Goal: Use online tool/utility

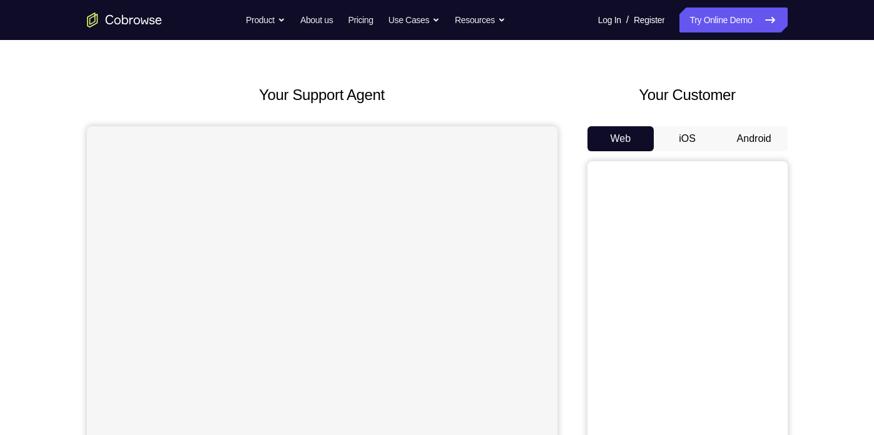
scroll to position [39, 0]
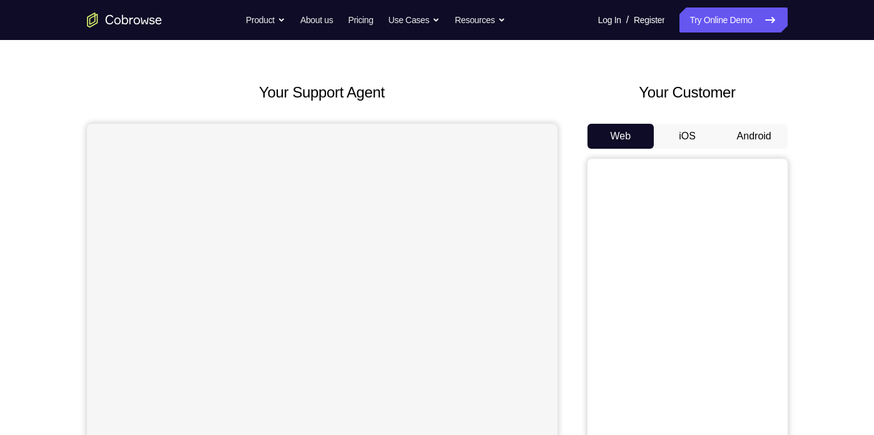
click at [690, 126] on button "iOS" at bounding box center [687, 136] width 67 height 25
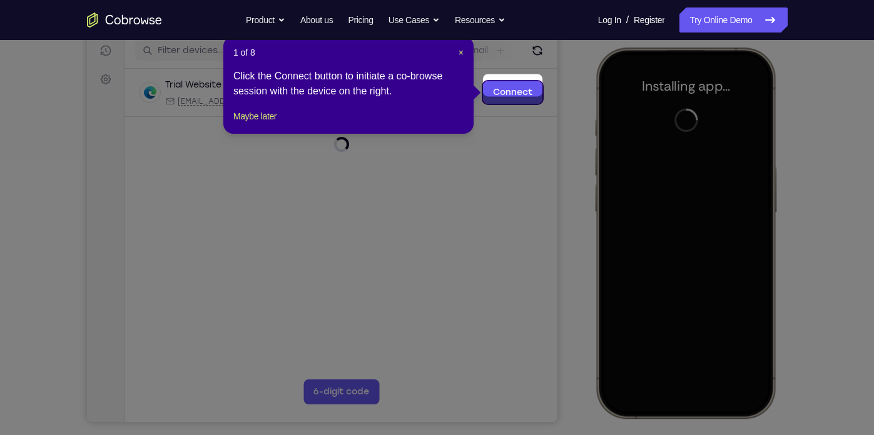
scroll to position [166, 0]
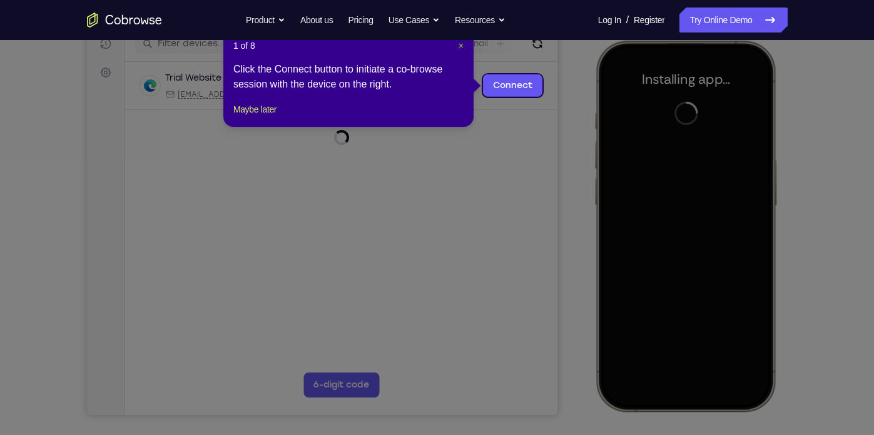
click at [461, 41] on span "×" at bounding box center [460, 46] width 5 height 10
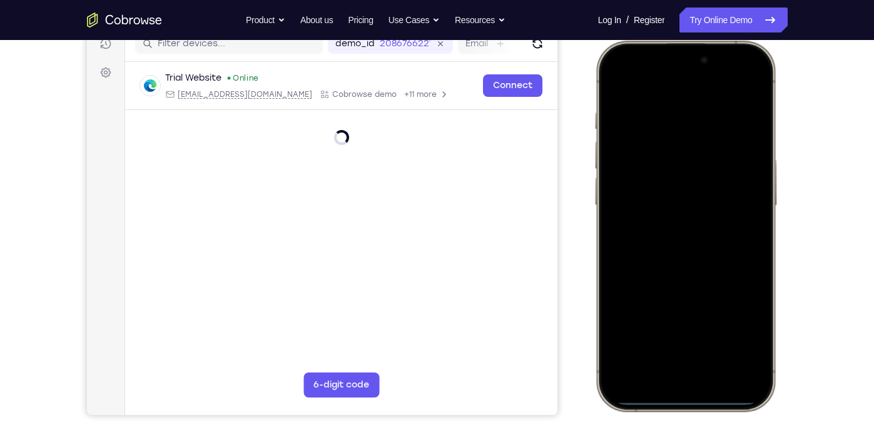
click at [639, 246] on div at bounding box center [684, 226] width 165 height 357
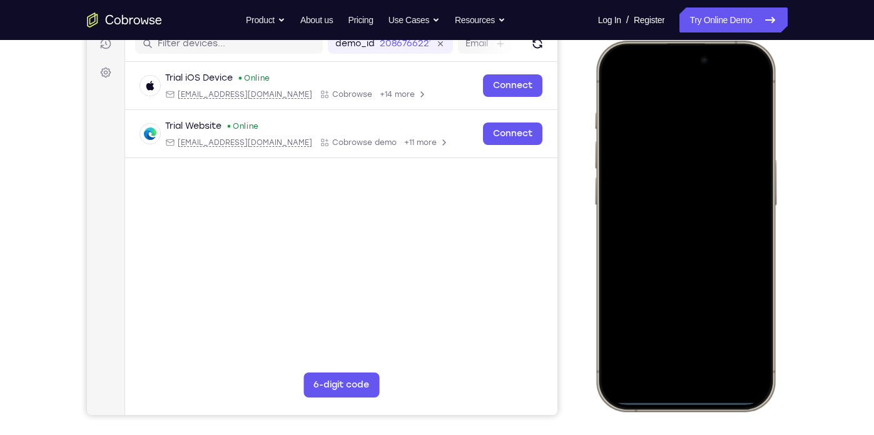
click at [674, 363] on div at bounding box center [684, 226] width 165 height 357
click at [671, 380] on div at bounding box center [684, 226] width 165 height 357
click at [675, 363] on div at bounding box center [684, 226] width 165 height 357
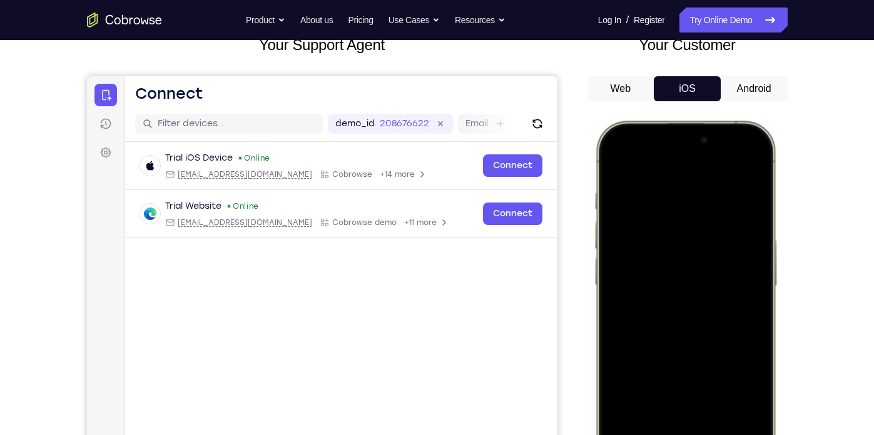
scroll to position [93, 0]
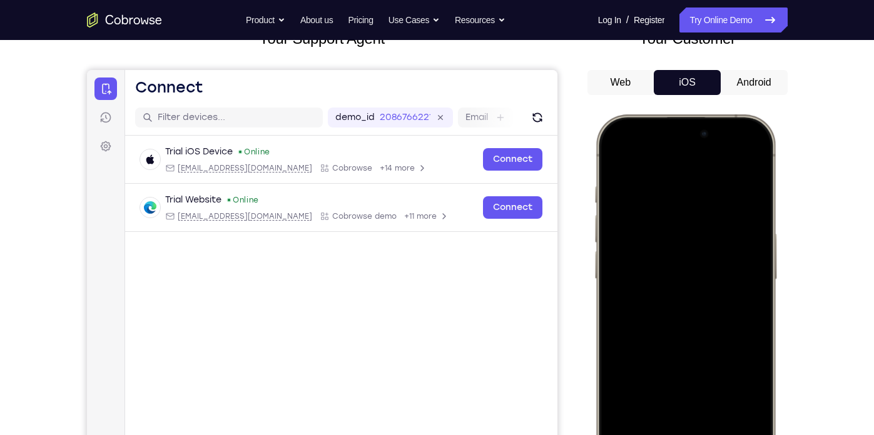
click at [644, 168] on div at bounding box center [684, 299] width 165 height 357
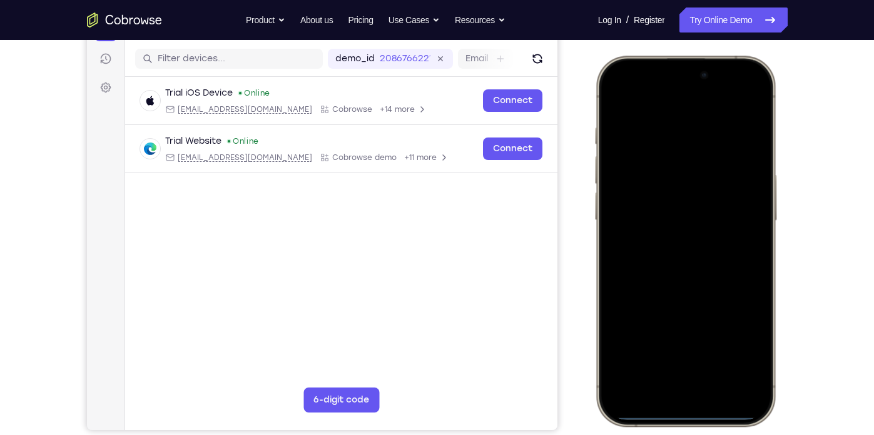
scroll to position [151, 0]
click at [673, 260] on div at bounding box center [684, 241] width 165 height 357
click at [651, 187] on div at bounding box center [684, 241] width 165 height 357
click at [699, 211] on div at bounding box center [684, 241] width 165 height 357
click at [669, 251] on div at bounding box center [684, 241] width 165 height 357
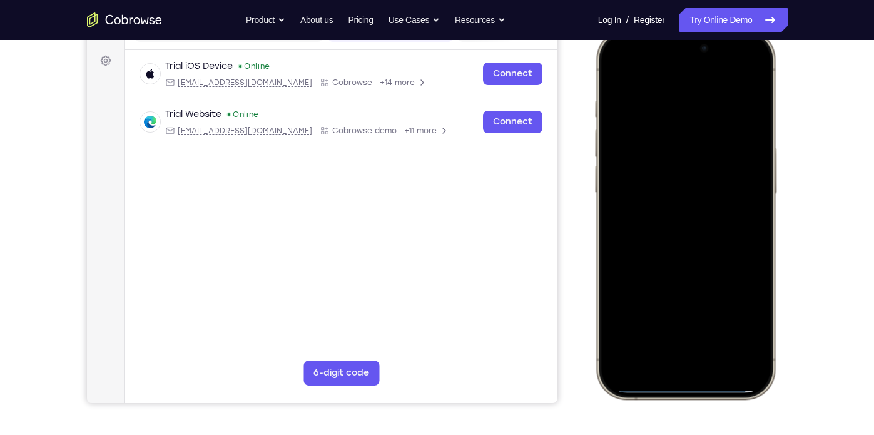
scroll to position [179, 0]
click at [688, 260] on div at bounding box center [684, 213] width 165 height 357
click at [669, 117] on div at bounding box center [684, 213] width 165 height 357
click at [741, 149] on div at bounding box center [684, 213] width 165 height 357
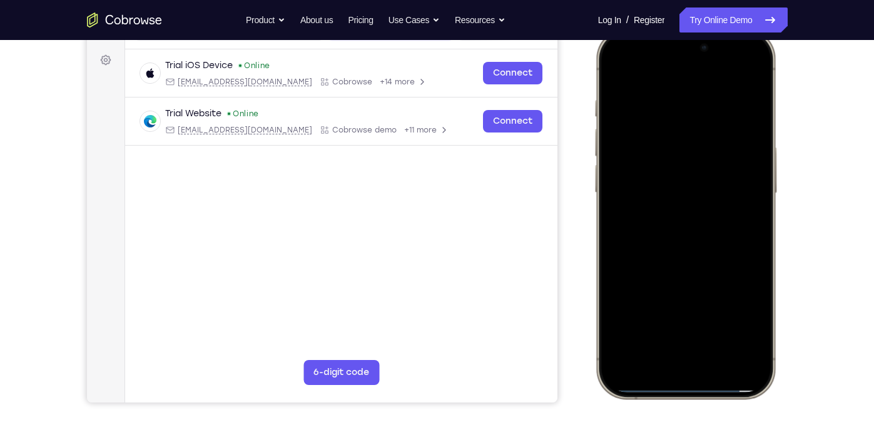
click at [742, 148] on div at bounding box center [684, 213] width 165 height 357
click at [744, 68] on div at bounding box center [684, 213] width 165 height 357
drag, startPoint x: 731, startPoint y: 208, endPoint x: 697, endPoint y: 76, distance: 137.0
click at [697, 76] on div at bounding box center [684, 213] width 165 height 357
drag, startPoint x: 714, startPoint y: 257, endPoint x: 644, endPoint y: 121, distance: 152.5
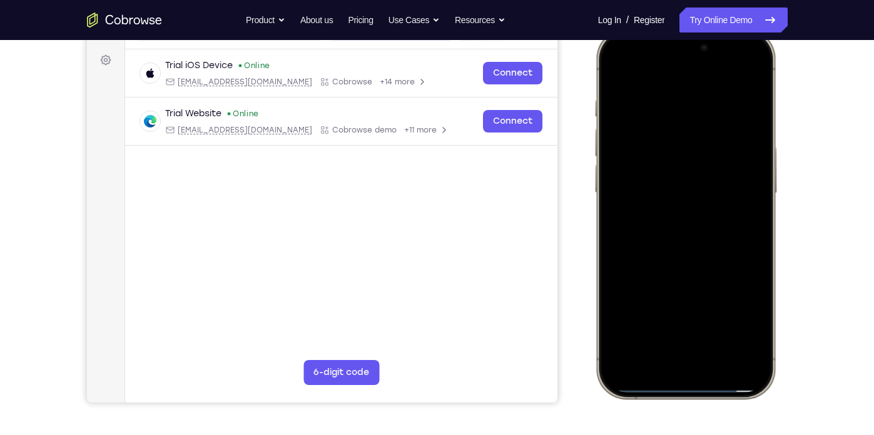
click at [644, 121] on div at bounding box center [684, 213] width 165 height 357
click at [718, 365] on div at bounding box center [684, 213] width 165 height 357
click at [698, 191] on div at bounding box center [684, 213] width 165 height 357
drag, startPoint x: 736, startPoint y: 141, endPoint x: 722, endPoint y: 296, distance: 155.7
click at [722, 296] on div at bounding box center [684, 213] width 165 height 357
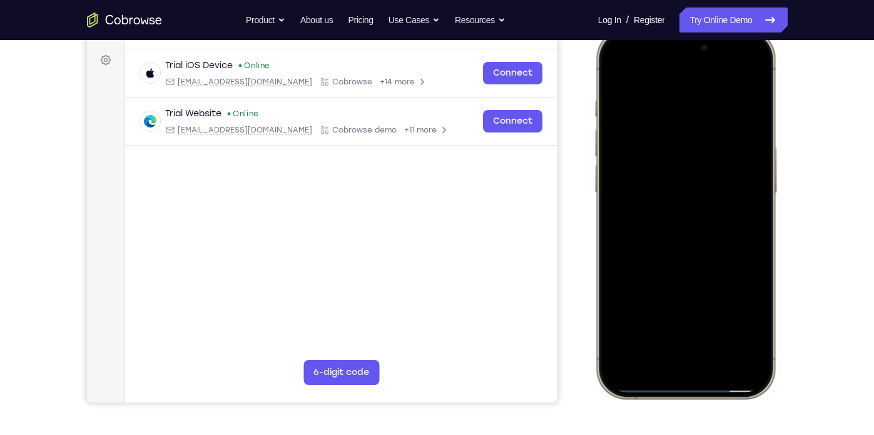
drag, startPoint x: 725, startPoint y: 132, endPoint x: 715, endPoint y: 310, distance: 177.9
click at [715, 310] on div at bounding box center [684, 213] width 165 height 357
drag, startPoint x: 730, startPoint y: 170, endPoint x: 705, endPoint y: 354, distance: 185.6
click at [705, 354] on div at bounding box center [684, 213] width 165 height 357
click at [614, 74] on div at bounding box center [684, 213] width 165 height 357
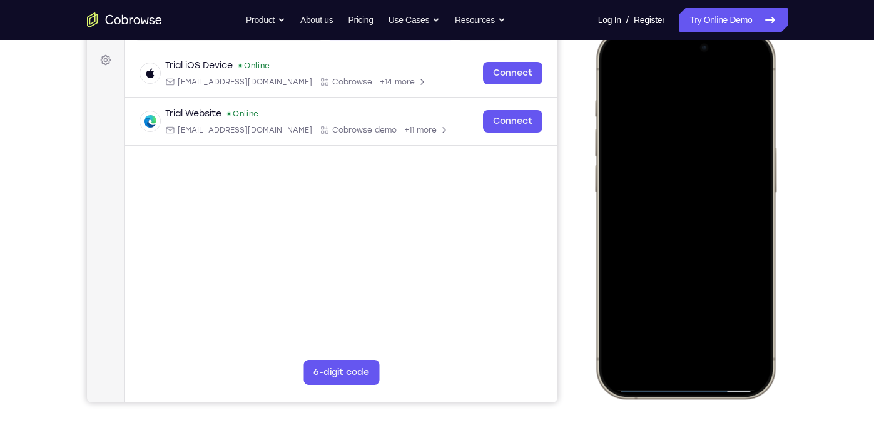
click at [616, 73] on div at bounding box center [684, 213] width 165 height 357
drag, startPoint x: 713, startPoint y: 270, endPoint x: 652, endPoint y: 96, distance: 184.8
click at [652, 96] on div at bounding box center [684, 213] width 165 height 357
drag, startPoint x: 696, startPoint y: 233, endPoint x: 639, endPoint y: 71, distance: 171.5
click at [639, 71] on div at bounding box center [684, 213] width 165 height 357
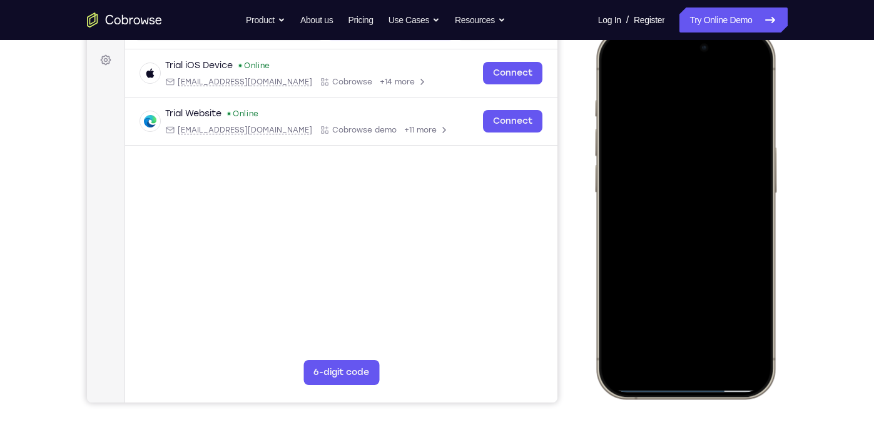
drag, startPoint x: 654, startPoint y: 195, endPoint x: 1185, endPoint y: 68, distance: 546.0
click at [593, 40] on html "Online web based iOS Simulators and Android Emulators. Run iPhone, iPad, Mobile…" at bounding box center [687, 215] width 188 height 375
drag, startPoint x: 726, startPoint y: 145, endPoint x: 699, endPoint y: 357, distance: 213.7
click at [699, 357] on div at bounding box center [684, 213] width 165 height 357
drag, startPoint x: 701, startPoint y: 182, endPoint x: 666, endPoint y: 361, distance: 182.3
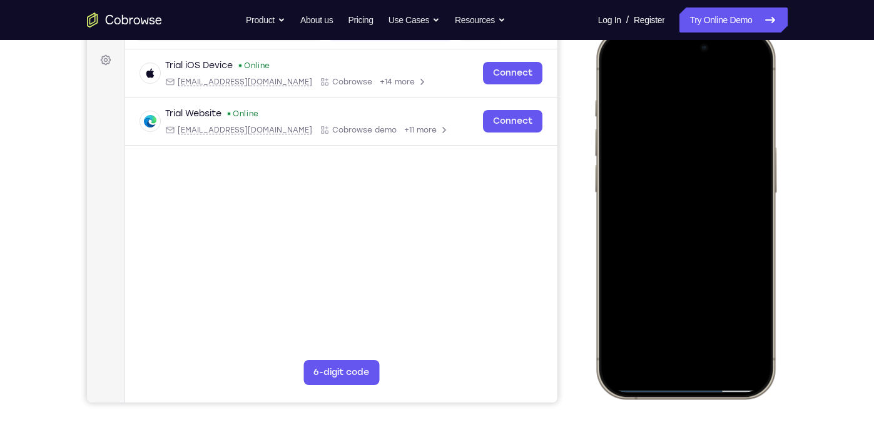
click at [666, 361] on div at bounding box center [684, 213] width 165 height 357
click at [758, 168] on div at bounding box center [684, 213] width 165 height 357
click at [762, 165] on div at bounding box center [684, 213] width 165 height 357
click at [760, 169] on div at bounding box center [684, 213] width 165 height 357
drag, startPoint x: 723, startPoint y: 255, endPoint x: 652, endPoint y: 79, distance: 189.1
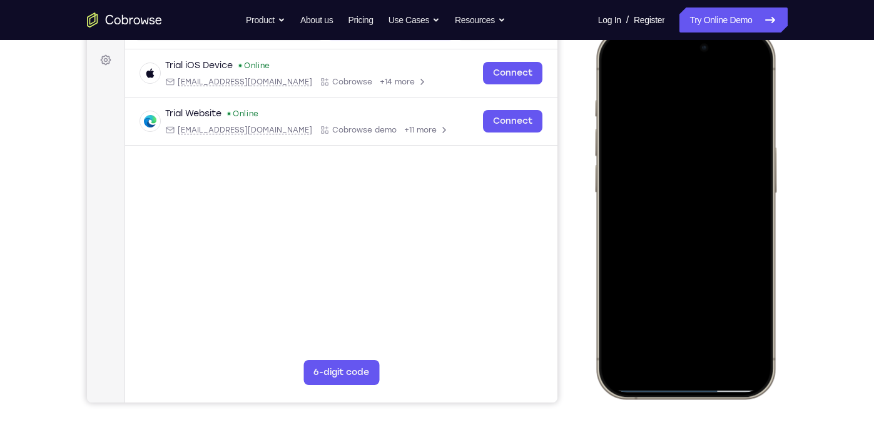
click at [652, 79] on div at bounding box center [684, 213] width 165 height 357
drag, startPoint x: 691, startPoint y: 213, endPoint x: 655, endPoint y: 123, distance: 96.9
click at [655, 123] on div at bounding box center [684, 213] width 165 height 357
drag, startPoint x: 676, startPoint y: 263, endPoint x: 610, endPoint y: 138, distance: 140.5
click at [610, 138] on div at bounding box center [684, 213] width 165 height 357
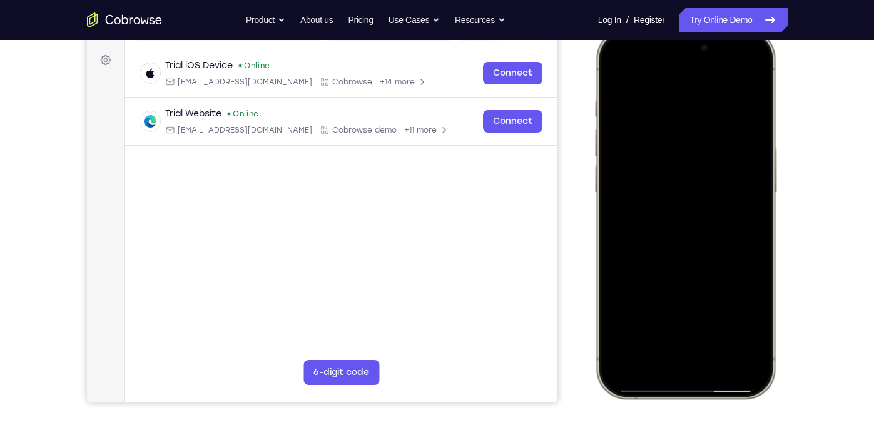
drag, startPoint x: 680, startPoint y: 293, endPoint x: 639, endPoint y: 213, distance: 89.8
click at [639, 213] on div at bounding box center [684, 213] width 165 height 357
drag, startPoint x: 684, startPoint y: 291, endPoint x: 657, endPoint y: 81, distance: 212.5
click at [657, 81] on div at bounding box center [684, 213] width 165 height 357
drag, startPoint x: 707, startPoint y: 198, endPoint x: 661, endPoint y: 89, distance: 118.3
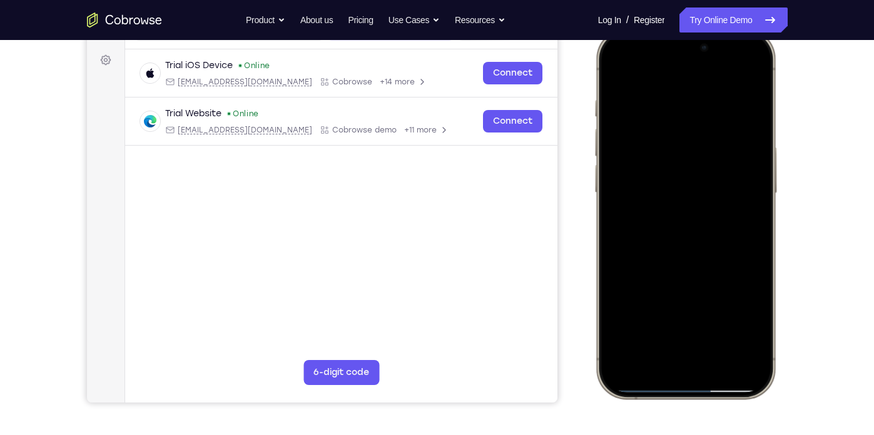
click at [661, 89] on div at bounding box center [684, 213] width 165 height 357
drag, startPoint x: 696, startPoint y: 235, endPoint x: 641, endPoint y: 138, distance: 110.9
click at [641, 138] on div at bounding box center [684, 213] width 165 height 357
drag, startPoint x: 685, startPoint y: 283, endPoint x: 654, endPoint y: 135, distance: 150.9
click at [654, 135] on div at bounding box center [684, 213] width 165 height 357
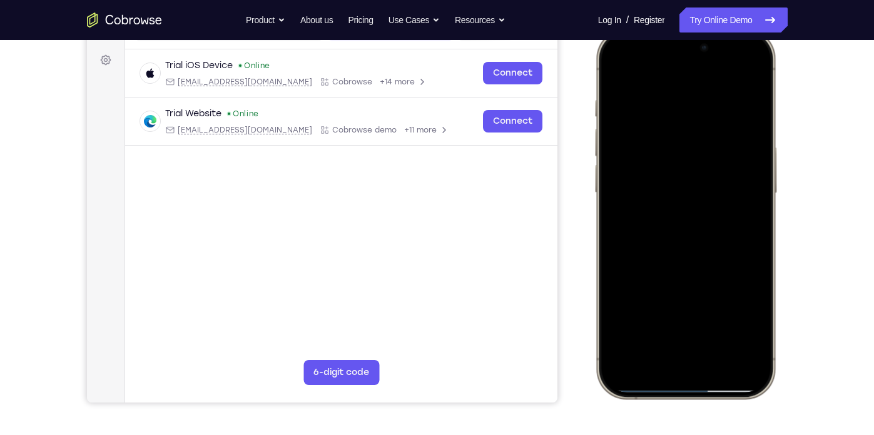
click at [626, 360] on div at bounding box center [684, 213] width 165 height 357
